Goal: Task Accomplishment & Management: Use online tool/utility

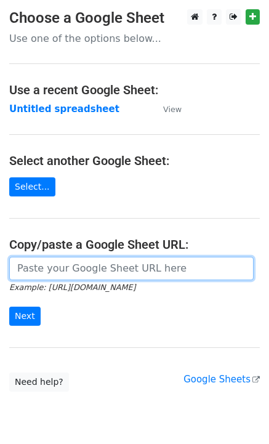
click at [70, 259] on input "url" at bounding box center [131, 268] width 245 height 23
paste input "https://docs.google.com/spreadsheets/d/17u5RpV07JvBmzgI9PMwkn5FaJvbQsjc0UqwspLN…"
type input "https://docs.google.com/spreadsheets/d/17u5RpV07JvBmzgI9PMwkn5FaJvbQsjc0UqwspLN…"
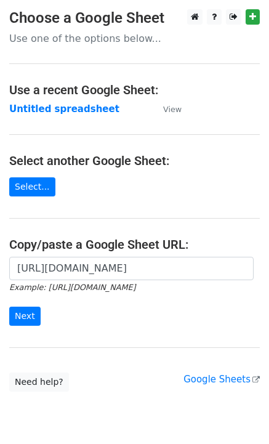
click at [72, 295] on form "https://docs.google.com/spreadsheets/d/17u5RpV07JvBmzgI9PMwkn5FaJvbQsjc0UqwspLN…" at bounding box center [134, 291] width 251 height 69
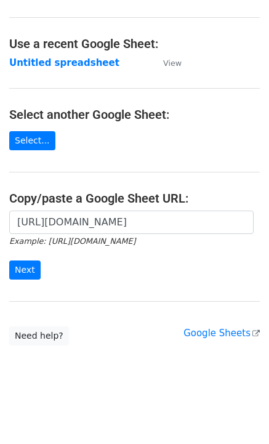
scroll to position [0, 0]
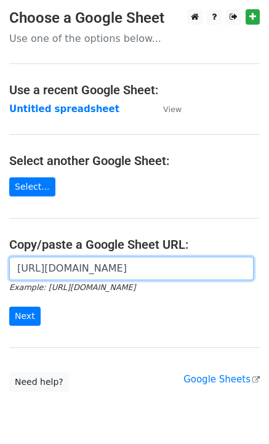
click at [62, 271] on input "https://docs.google.com/spreadsheets/d/17u5RpV07JvBmzgI9PMwkn5FaJvbQsjc0UqwspLN…" at bounding box center [131, 268] width 245 height 23
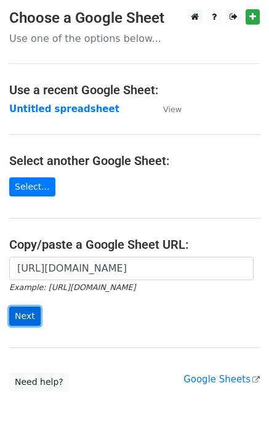
click at [25, 316] on input "Next" at bounding box center [24, 316] width 31 height 19
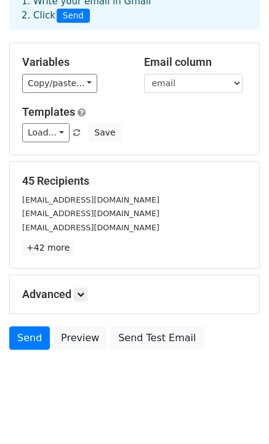
scroll to position [83, 0]
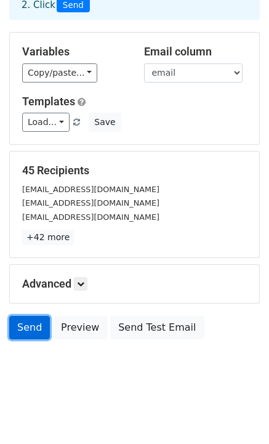
click at [25, 322] on link "Send" at bounding box center [29, 327] width 41 height 23
